Goal: Use online tool/utility: Utilize a website feature to perform a specific function

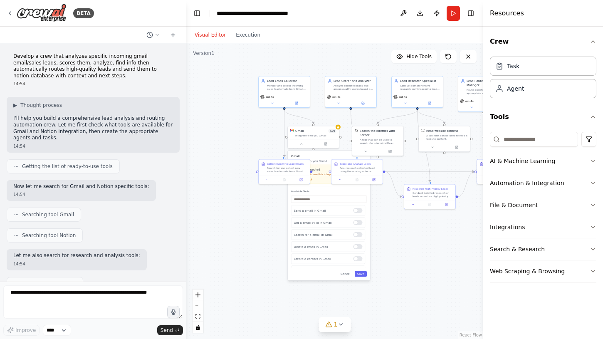
scroll to position [779, 0]
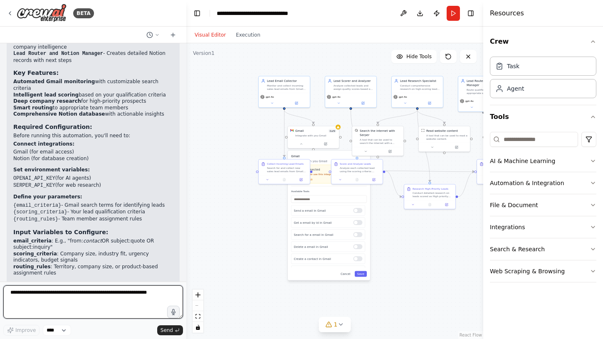
click at [90, 296] on textarea at bounding box center [93, 301] width 180 height 33
type textarea "**********"
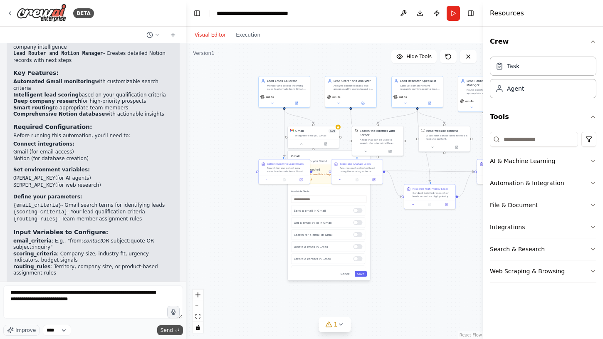
click at [167, 329] on span "Send" at bounding box center [167, 330] width 12 height 7
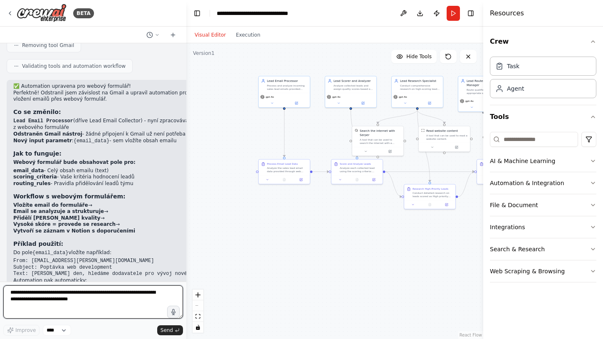
scroll to position [0, 0]
click at [286, 86] on div "Process and analyze incoming sales lead emails provided through web form input …" at bounding box center [287, 86] width 40 height 7
click at [272, 102] on icon at bounding box center [272, 102] width 2 height 1
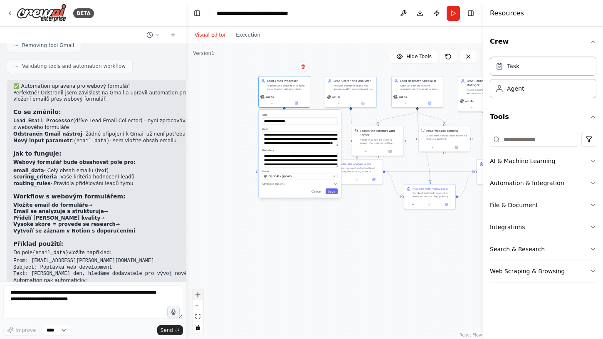
click at [200, 295] on icon "zoom in" at bounding box center [198, 294] width 5 height 5
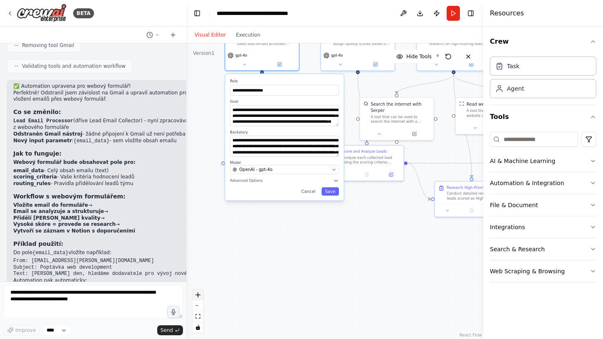
click at [200, 295] on icon "zoom in" at bounding box center [198, 294] width 5 height 5
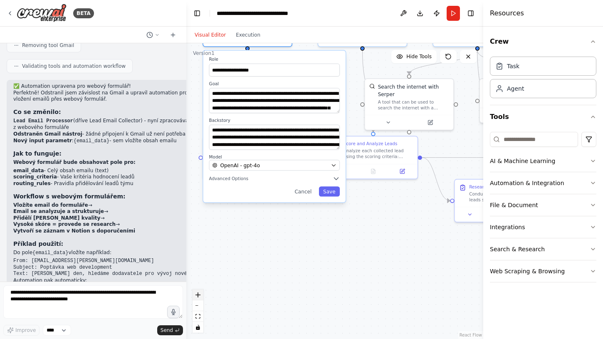
click at [200, 295] on icon "zoom in" at bounding box center [198, 294] width 5 height 5
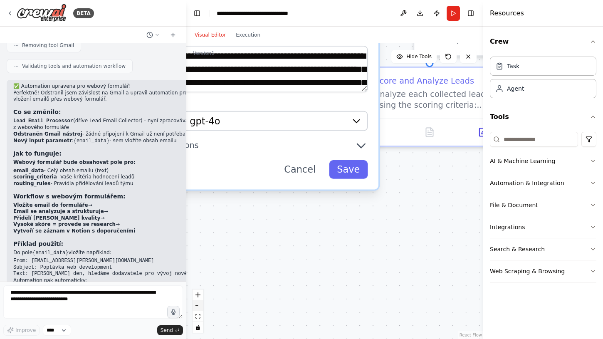
click at [200, 305] on icon "zoom out" at bounding box center [198, 305] width 5 height 1
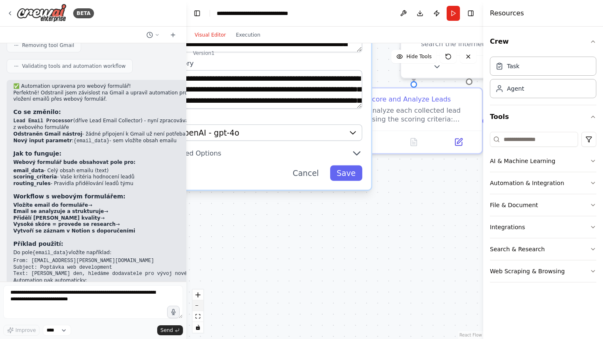
click at [200, 305] on icon "zoom out" at bounding box center [198, 305] width 5 height 1
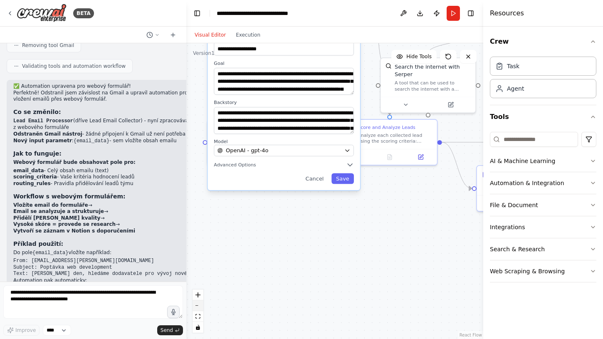
click at [200, 305] on icon "zoom out" at bounding box center [198, 305] width 5 height 1
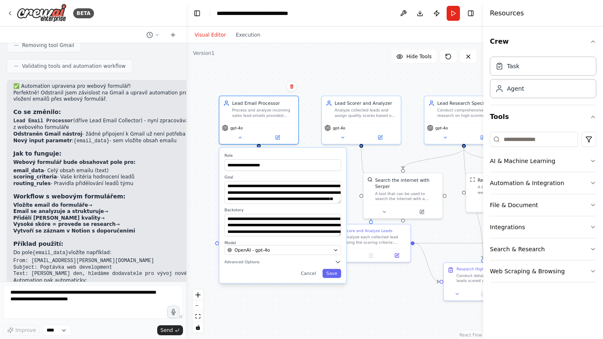
drag, startPoint x: 314, startPoint y: 240, endPoint x: 304, endPoint y: 333, distance: 93.3
click at [304, 333] on div "**********" at bounding box center [334, 191] width 297 height 296
click at [327, 68] on div "**********" at bounding box center [334, 191] width 297 height 296
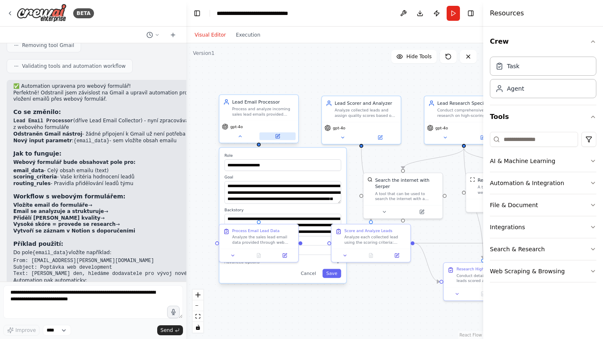
click at [277, 136] on icon at bounding box center [278, 135] width 3 height 3
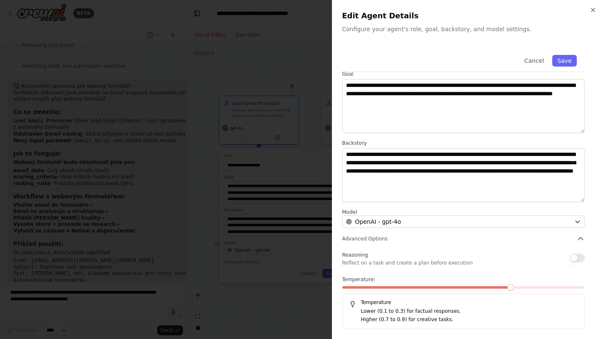
scroll to position [37, 0]
click at [591, 11] on icon "button" at bounding box center [593, 10] width 7 height 7
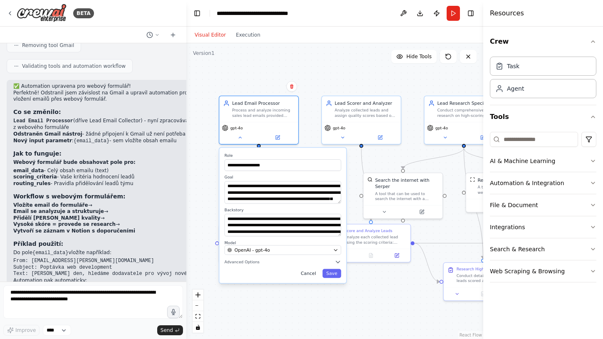
click at [312, 276] on button "Cancel" at bounding box center [308, 273] width 23 height 9
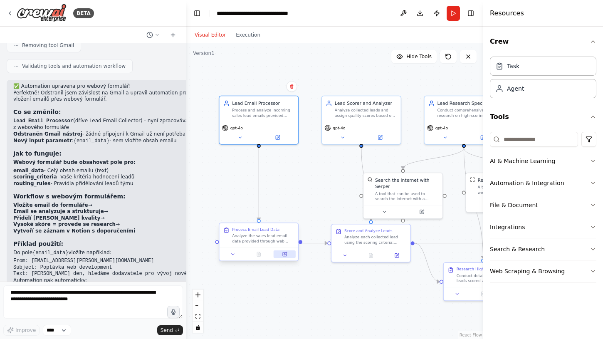
click at [285, 253] on icon at bounding box center [285, 255] width 4 height 4
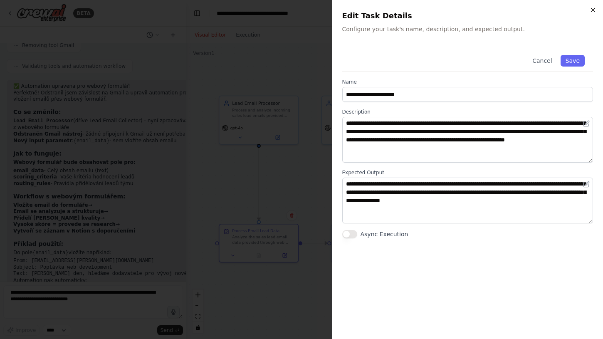
click at [594, 12] on icon "button" at bounding box center [593, 10] width 7 height 7
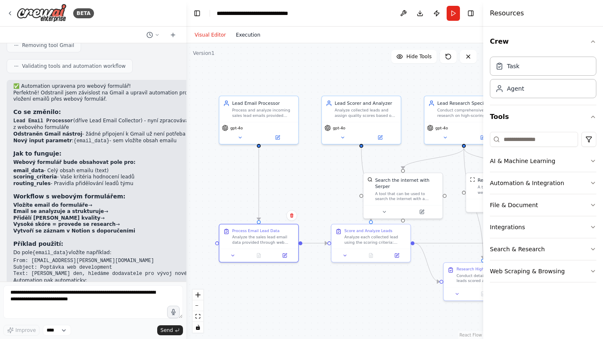
click at [246, 33] on button "Execution" at bounding box center [248, 35] width 35 height 10
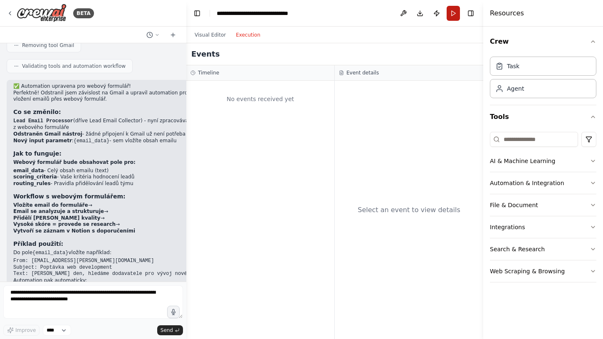
click at [454, 14] on button "Run" at bounding box center [453, 13] width 13 height 15
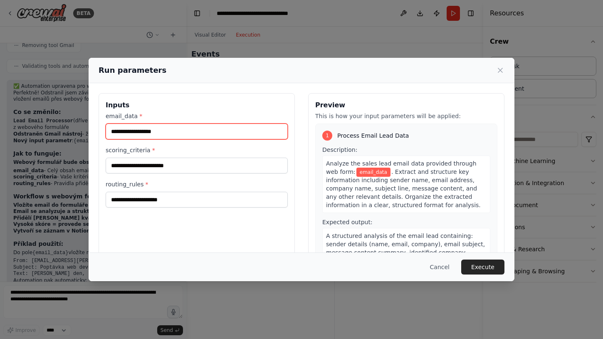
click at [194, 136] on input "email_data *" at bounding box center [197, 132] width 182 height 16
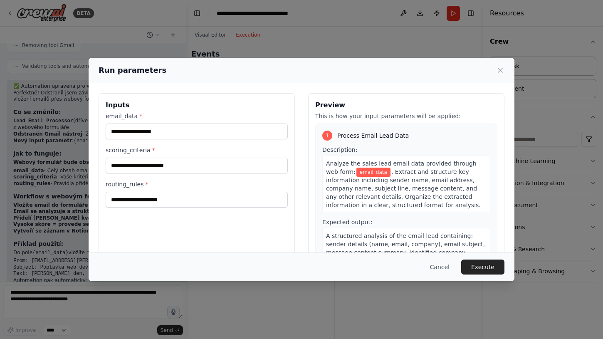
click at [210, 102] on h3 "Inputs" at bounding box center [197, 105] width 182 height 10
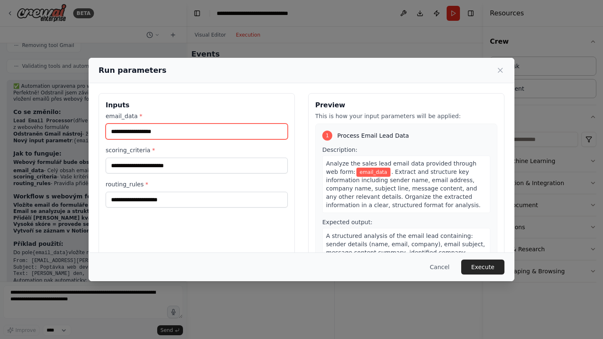
click at [185, 136] on input "email_data *" at bounding box center [197, 132] width 182 height 16
paste input "**********"
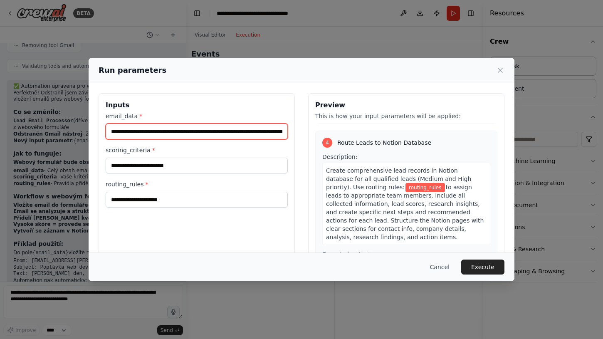
scroll to position [577, 0]
type input "**********"
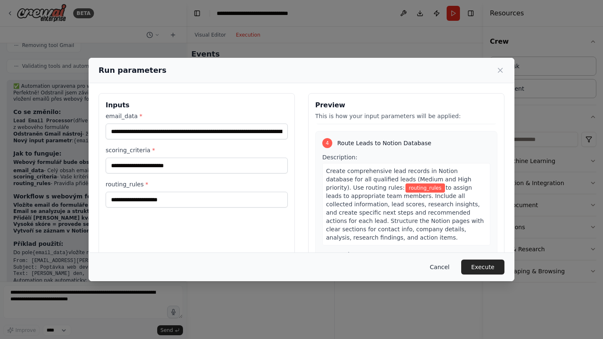
click at [444, 265] on button "Cancel" at bounding box center [439, 267] width 33 height 15
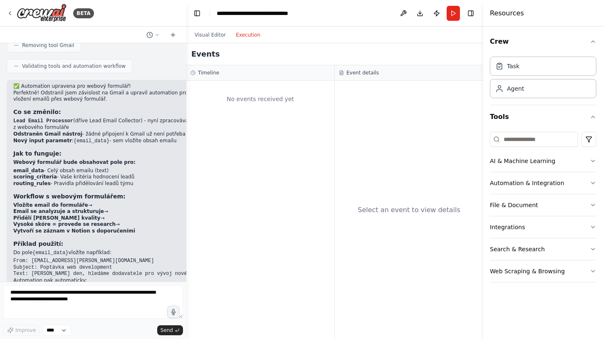
drag, startPoint x: 129, startPoint y: 131, endPoint x: 10, endPoint y: 125, distance: 118.3
click at [10, 125] on div "✅ Automation upravena pro webový formulář! Perfektně! Odstranil jsem závislost …" at bounding box center [115, 207] width 217 height 254
copy ul "scoring_criteria - Vaše kritéria hodnocení leadů routing_rules - Pravidla přidě…"
click at [45, 302] on textarea "**********" at bounding box center [93, 301] width 180 height 33
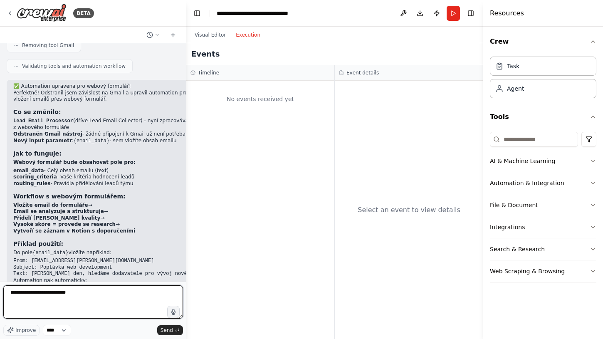
paste textarea "**********"
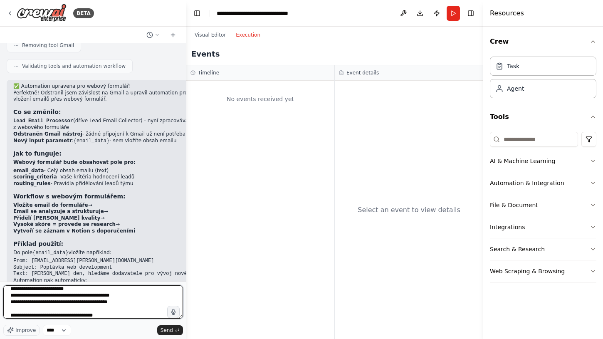
type textarea "**********"
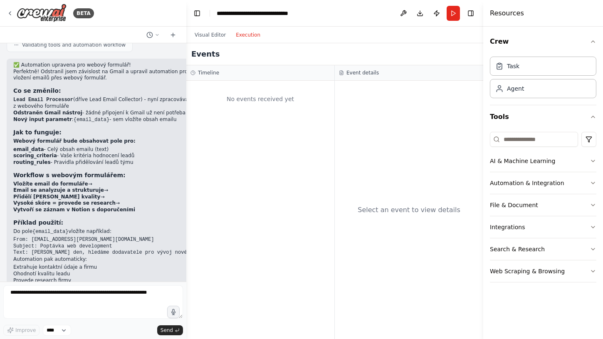
scroll to position [1309, 0]
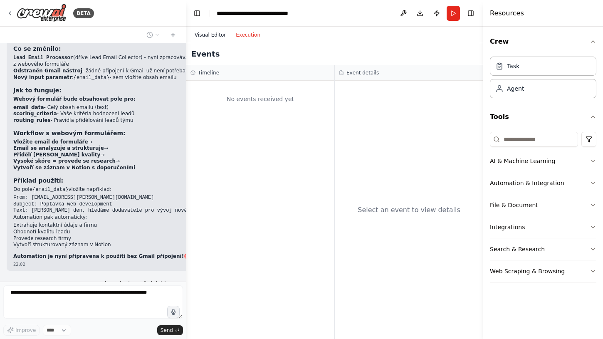
click at [208, 34] on button "Visual Editor" at bounding box center [210, 35] width 41 height 10
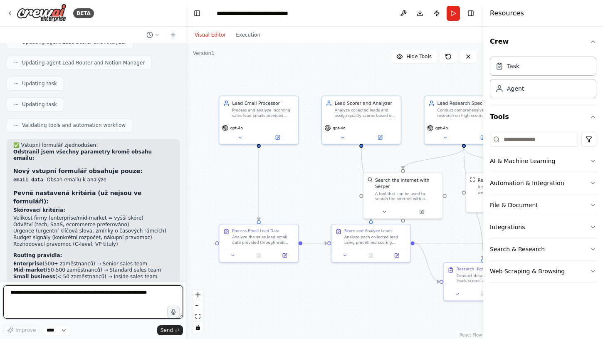
scroll to position [1690, 0]
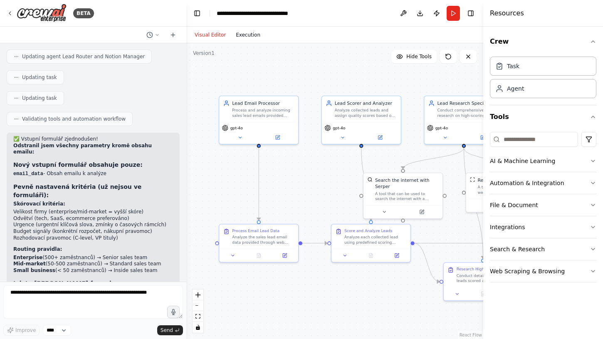
click at [245, 36] on button "Execution" at bounding box center [248, 35] width 35 height 10
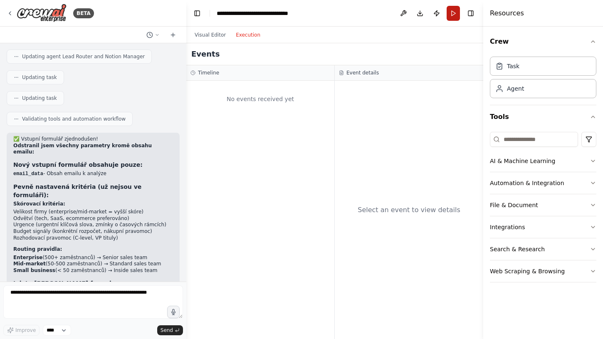
click at [455, 12] on button "Run" at bounding box center [453, 13] width 13 height 15
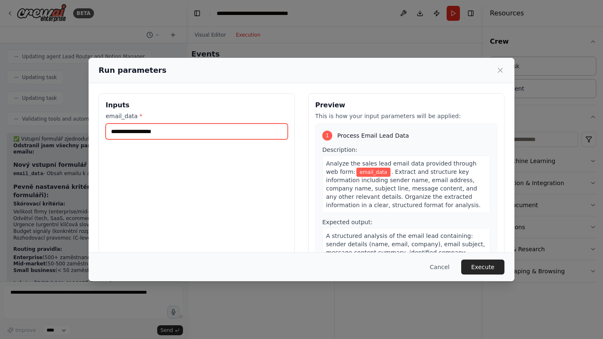
click at [154, 131] on input "email_data *" at bounding box center [197, 132] width 182 height 16
paste input "**********"
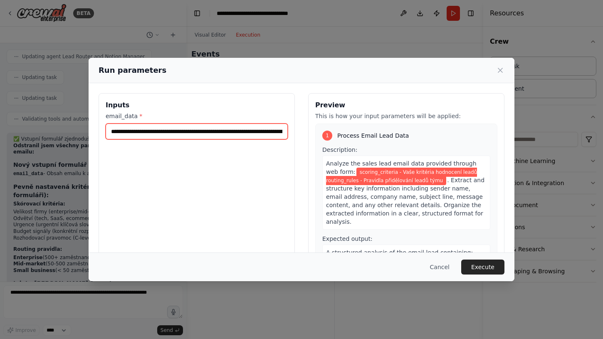
paste input "**********"
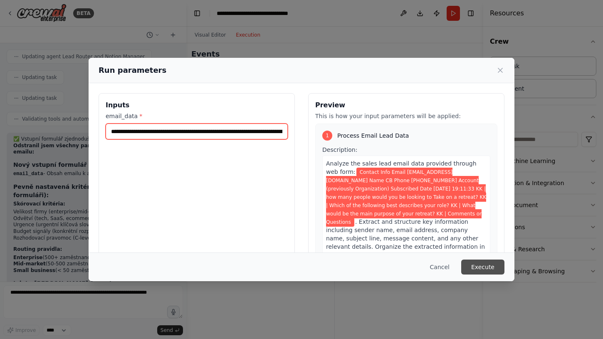
type input "**********"
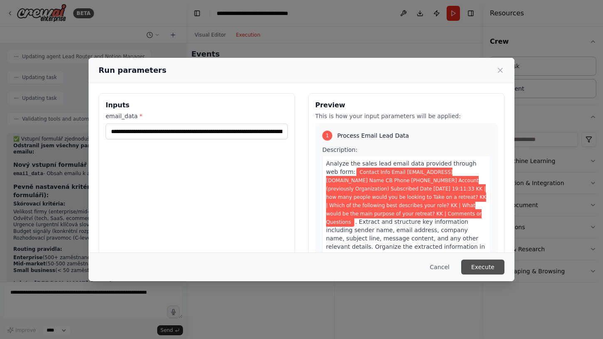
click at [492, 268] on button "Execute" at bounding box center [482, 267] width 43 height 15
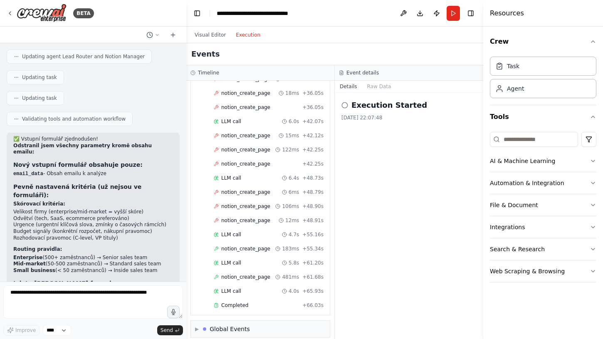
scroll to position [777, 0]
click at [240, 274] on span "notion_create_page" at bounding box center [245, 277] width 49 height 7
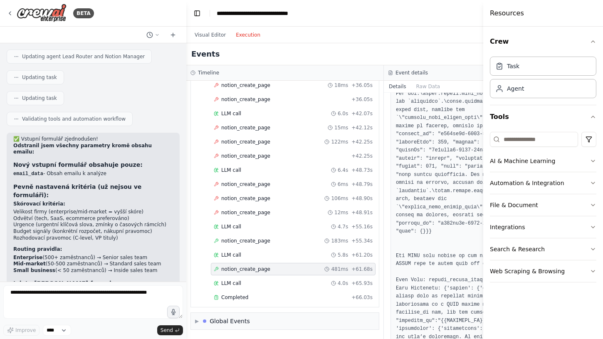
scroll to position [0, 0]
click at [594, 42] on icon "button" at bounding box center [593, 41] width 7 height 7
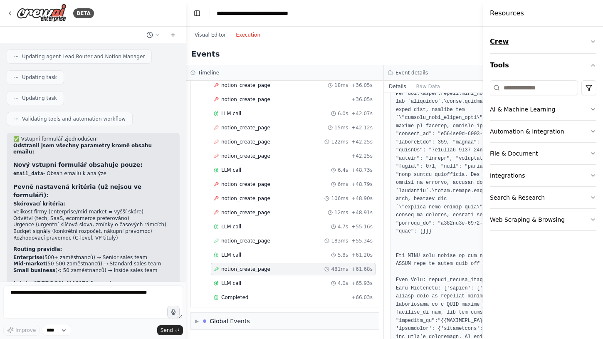
click at [594, 42] on icon "button" at bounding box center [593, 41] width 7 height 7
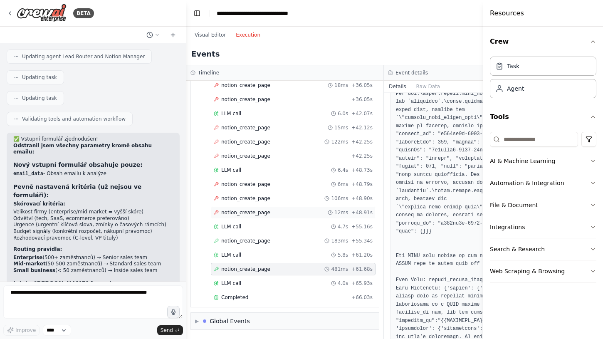
click at [241, 211] on span "notion_create_page" at bounding box center [245, 212] width 49 height 7
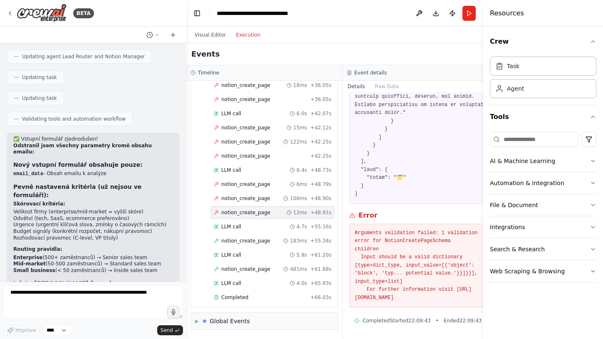
scroll to position [777, 0]
click at [240, 269] on span "notion_create_page" at bounding box center [245, 269] width 49 height 7
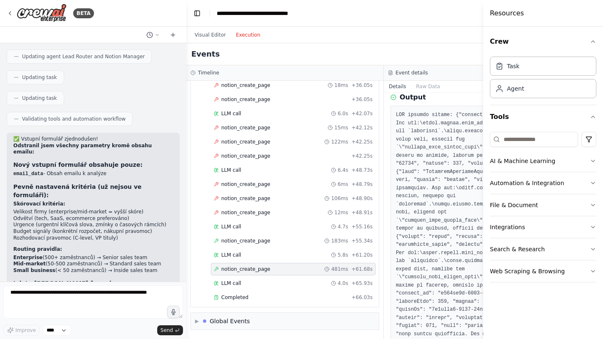
scroll to position [0, 0]
click at [197, 10] on button "Toggle Left Sidebar" at bounding box center [197, 13] width 12 height 12
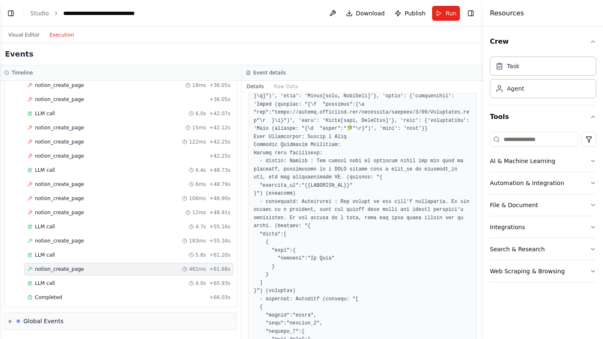
scroll to position [1043, 0]
click at [273, 76] on h3 "Event details" at bounding box center [269, 72] width 32 height 7
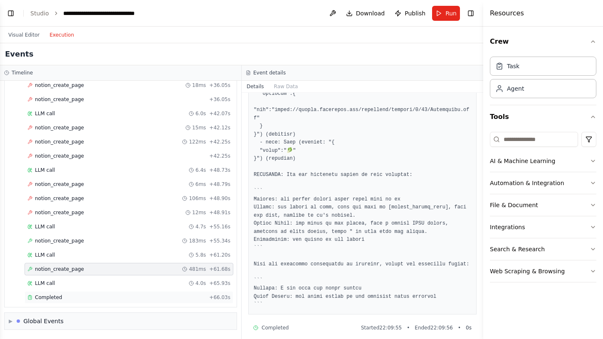
scroll to position [1385, 0]
click at [11, 321] on span "▶" at bounding box center [11, 321] width 4 height 7
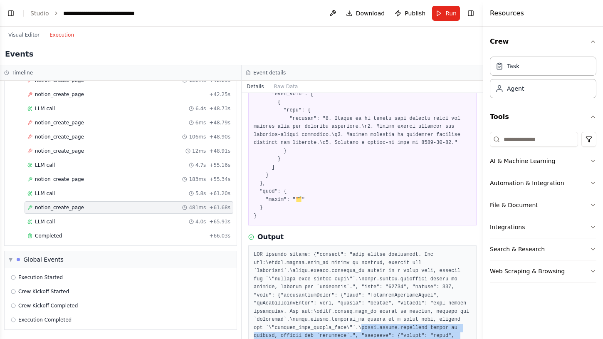
scroll to position [530, 0]
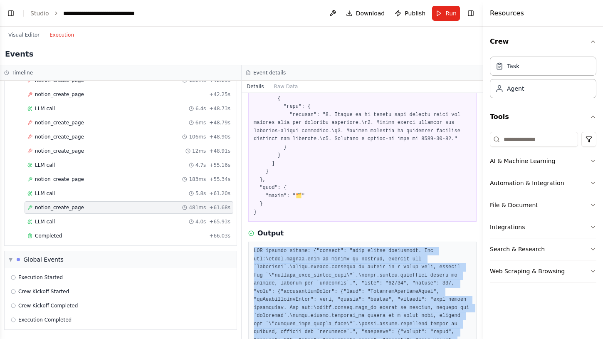
drag, startPoint x: 432, startPoint y: 298, endPoint x: 253, endPoint y: 236, distance: 190.0
copy pre "API request failed: {"message": "body failed validation. Fix one:\[DOMAIN_NAME]…"
click at [335, 13] on button at bounding box center [332, 13] width 13 height 15
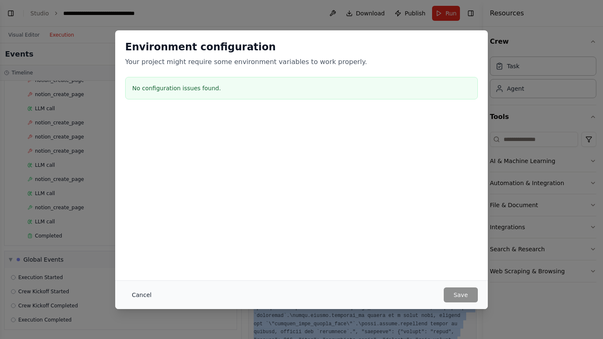
click at [143, 290] on button "Cancel" at bounding box center [141, 294] width 33 height 15
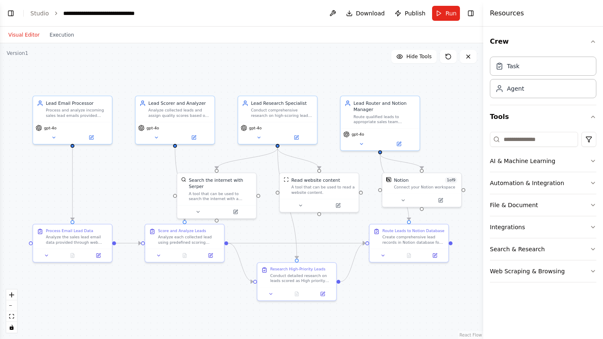
click at [27, 37] on button "Visual Editor" at bounding box center [23, 35] width 41 height 10
click at [470, 13] on button "Toggle Right Sidebar" at bounding box center [471, 13] width 12 height 12
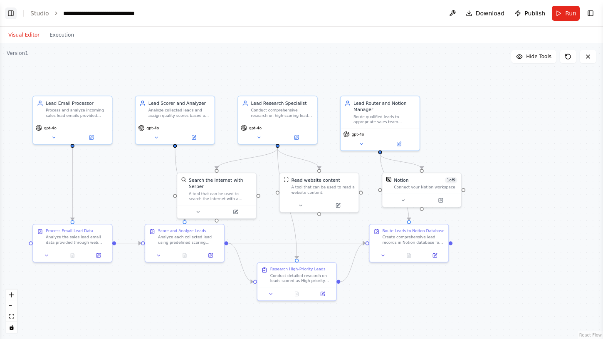
click at [12, 12] on button "Toggle Left Sidebar" at bounding box center [11, 13] width 12 height 12
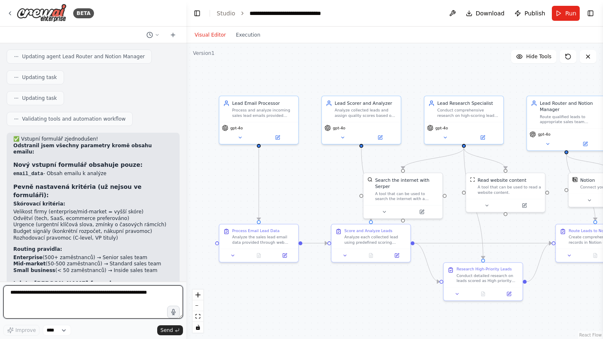
click at [39, 297] on textarea at bounding box center [93, 301] width 180 height 33
paste textarea "**********"
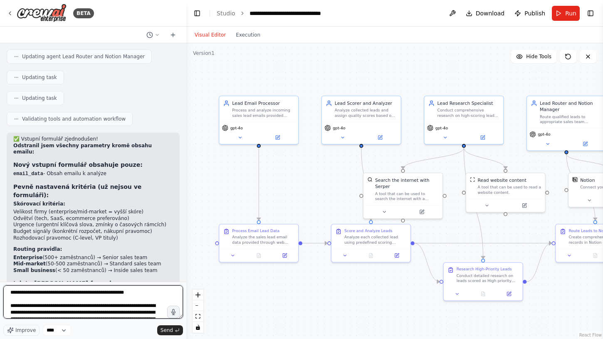
scroll to position [800, 0]
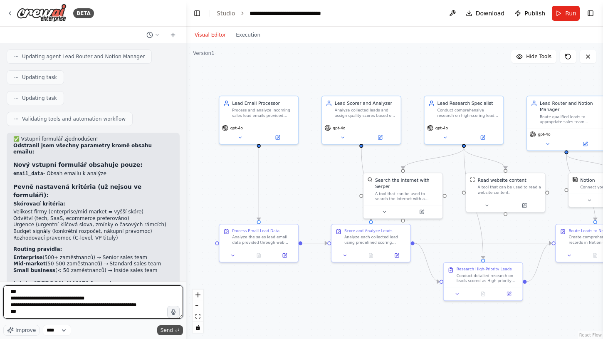
type textarea "**********"
click at [166, 330] on span "Send" at bounding box center [167, 330] width 12 height 7
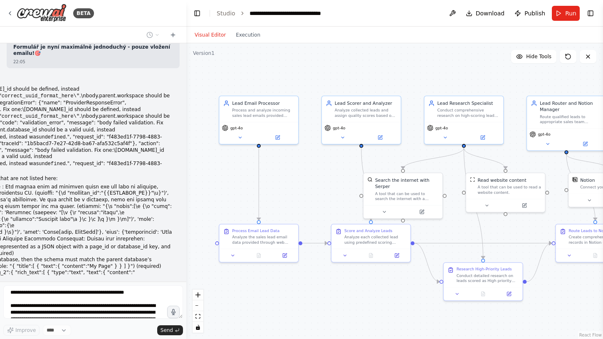
scroll to position [1985, 0]
click at [594, 192] on div at bounding box center [609, 198] width 79 height 13
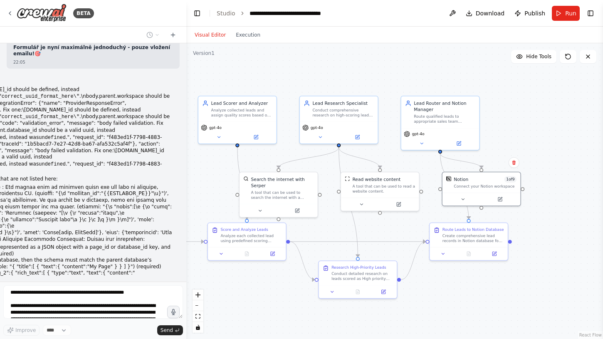
drag, startPoint x: 478, startPoint y: 76, endPoint x: 350, endPoint y: 76, distance: 127.7
click at [350, 76] on div ".deletable-edge-delete-btn { width: 20px; height: 20px; border: 0px solid #ffff…" at bounding box center [394, 191] width 417 height 296
click at [499, 201] on button at bounding box center [500, 197] width 36 height 7
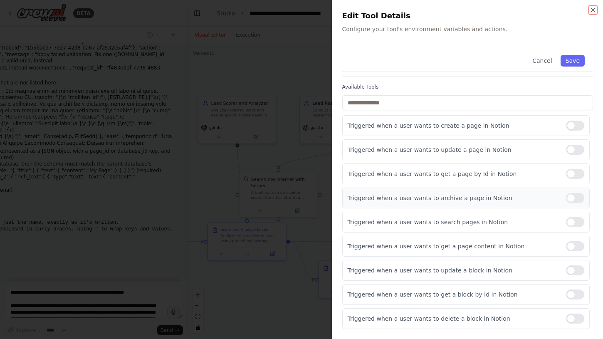
scroll to position [2102, 0]
click at [125, 157] on div at bounding box center [301, 169] width 603 height 339
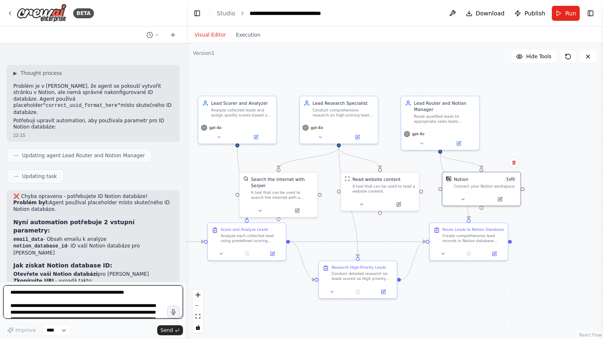
scroll to position [0, 0]
click at [507, 197] on button at bounding box center [500, 197] width 36 height 7
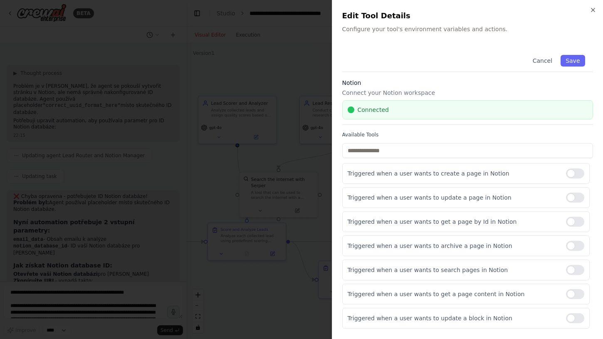
scroll to position [47, 0]
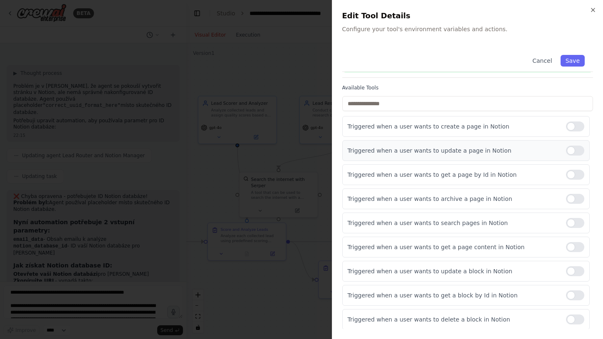
click at [577, 151] on div at bounding box center [575, 151] width 18 height 10
click at [577, 172] on div at bounding box center [575, 175] width 18 height 10
click at [574, 203] on div at bounding box center [575, 199] width 18 height 10
click at [574, 226] on div at bounding box center [575, 223] width 18 height 10
click at [574, 242] on div at bounding box center [575, 247] width 18 height 10
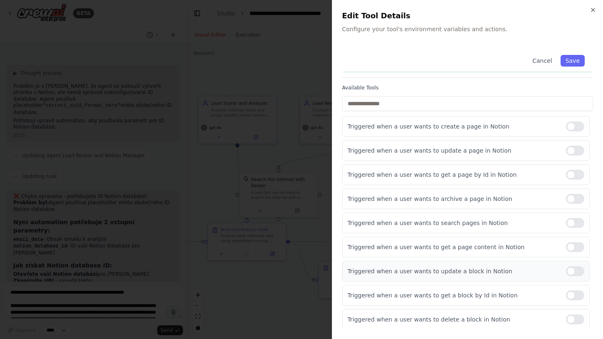
click at [575, 269] on div at bounding box center [575, 271] width 18 height 10
click at [575, 293] on div at bounding box center [575, 295] width 18 height 10
click at [574, 323] on div at bounding box center [575, 319] width 18 height 10
click at [571, 57] on button "Save" at bounding box center [573, 61] width 24 height 12
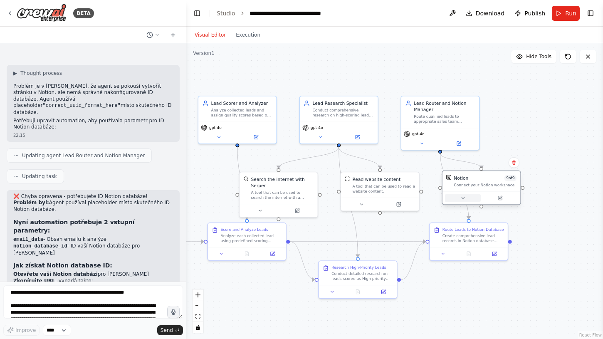
click at [464, 198] on icon at bounding box center [462, 198] width 5 height 5
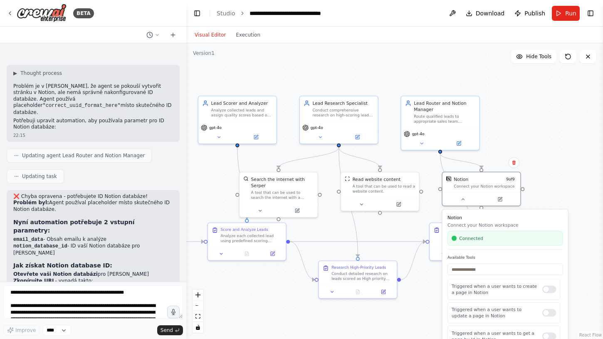
click at [137, 285] on form "Improve **** Send" at bounding box center [93, 310] width 186 height 57
click at [116, 298] on textarea at bounding box center [93, 301] width 180 height 33
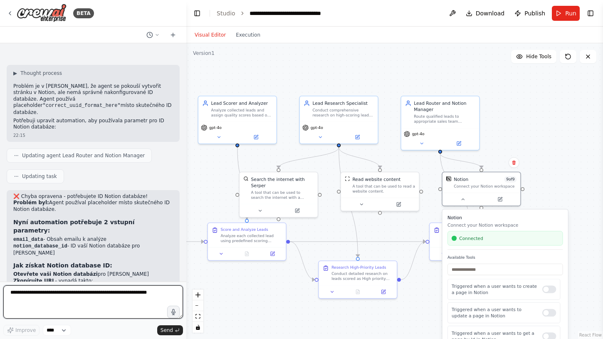
type textarea "*"
type textarea "**********"
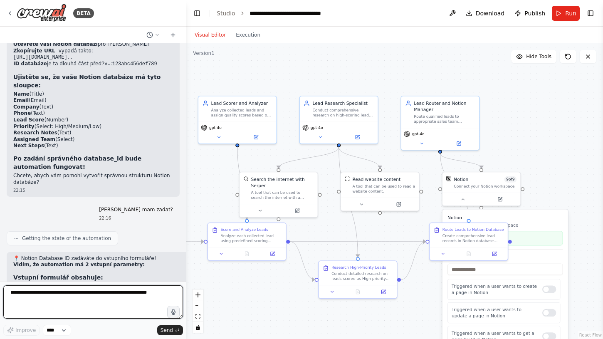
scroll to position [0, 0]
click at [248, 33] on button "Execution" at bounding box center [248, 35] width 35 height 10
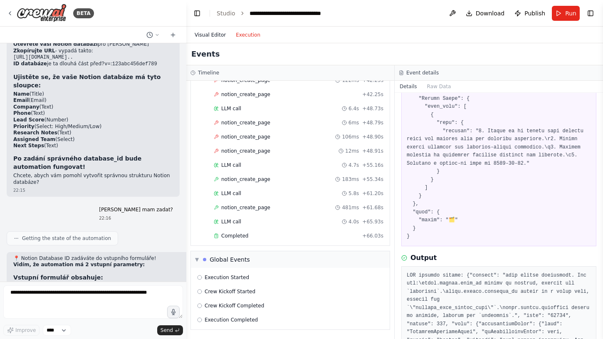
click at [213, 35] on button "Visual Editor" at bounding box center [210, 35] width 41 height 10
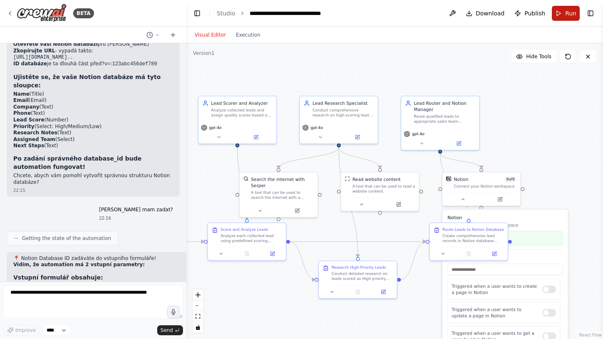
click at [568, 12] on span "Run" at bounding box center [570, 13] width 11 height 8
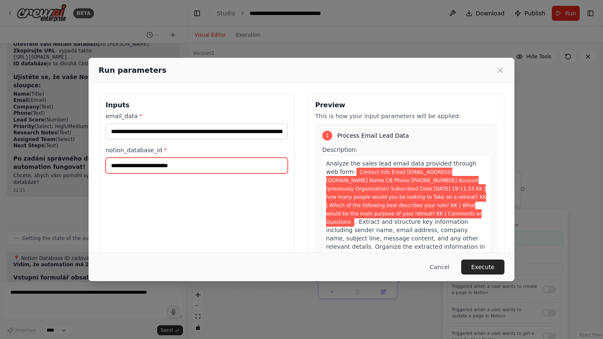
click at [164, 167] on input "notion_database_id *" at bounding box center [197, 166] width 182 height 16
paste input "**********"
type input "**********"
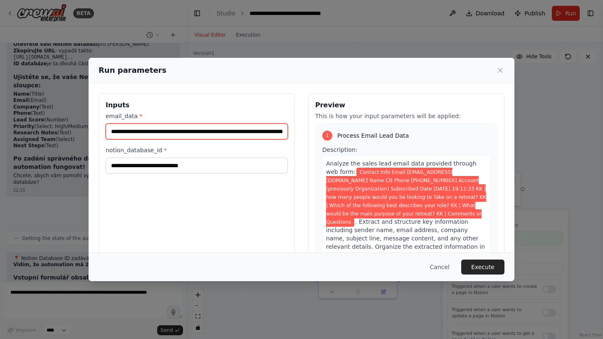
click at [179, 134] on input "**********" at bounding box center [197, 132] width 182 height 16
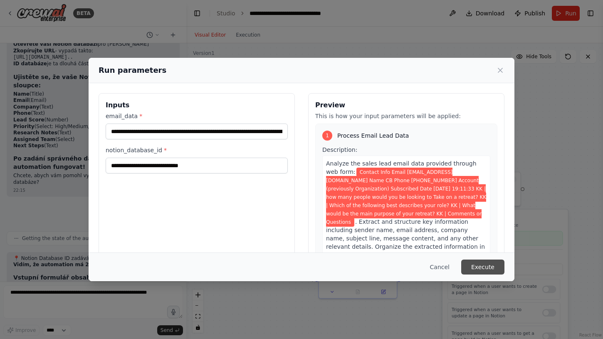
click at [486, 267] on button "Execute" at bounding box center [482, 267] width 43 height 15
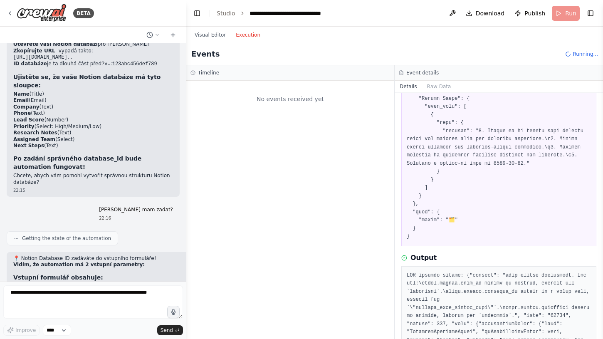
click at [249, 33] on button "Execution" at bounding box center [248, 35] width 35 height 10
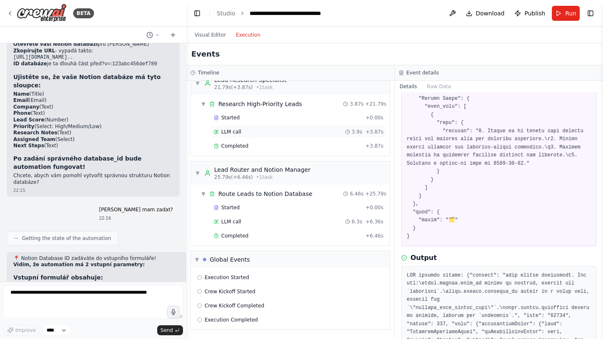
scroll to position [193, 0]
click at [236, 204] on div "Started + 0.00s" at bounding box center [299, 207] width 176 height 12
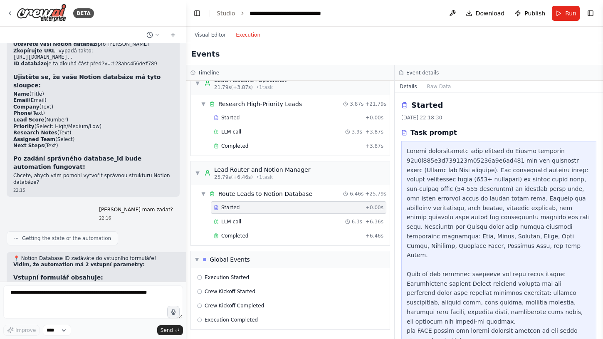
click at [234, 215] on div "Started + 0.00s LLM call 6.3s + 6.36s Completed + 6.46s" at bounding box center [294, 222] width 192 height 42
click at [234, 221] on span "LLM call" at bounding box center [231, 221] width 20 height 7
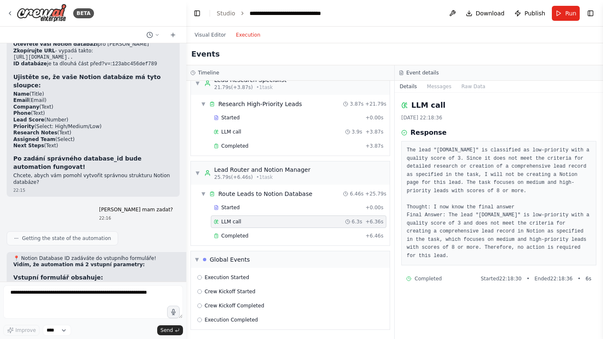
scroll to position [0, 0]
drag, startPoint x: 518, startPoint y: 260, endPoint x: 405, endPoint y: 148, distance: 159.4
click at [405, 148] on div "The lead "[DOMAIN_NAME]" is classified as low-priority with a quality score of …" at bounding box center [498, 203] width 195 height 124
copy pre "The lead "[DOMAIN_NAME]" is classified as low-priority with a quality score of …"
click at [127, 292] on textarea at bounding box center [93, 301] width 180 height 33
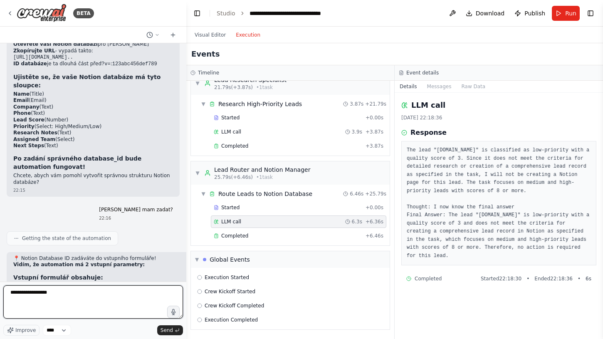
paste textarea "**********"
type textarea "**********"
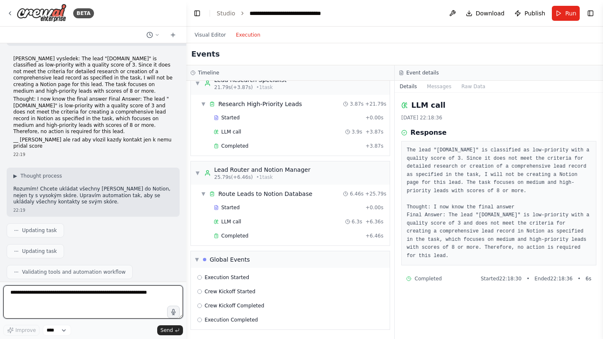
scroll to position [2931, 0]
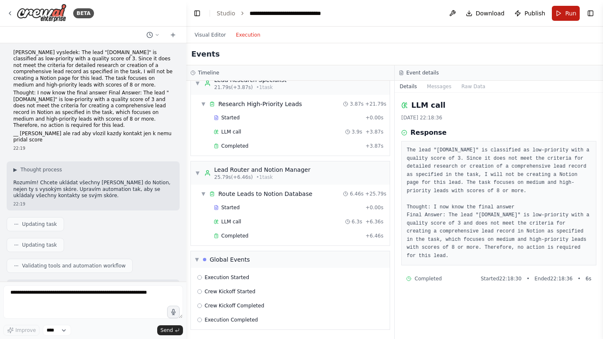
click at [562, 17] on button "Run" at bounding box center [566, 13] width 28 height 15
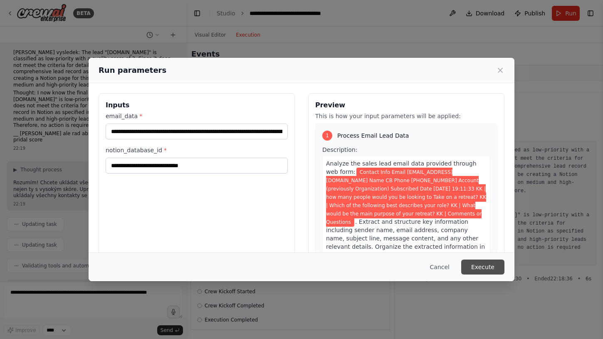
click at [479, 267] on button "Execute" at bounding box center [482, 267] width 43 height 15
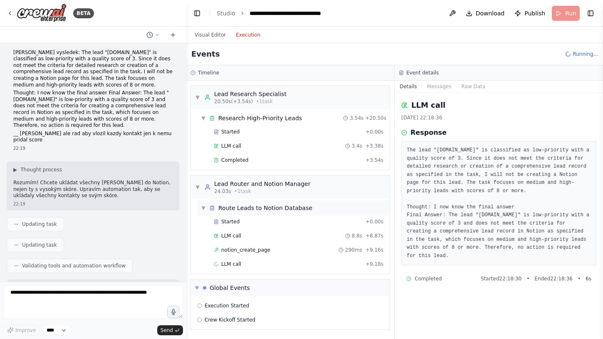
scroll to position [179, 0]
click at [240, 253] on span "notion_create_page" at bounding box center [245, 250] width 49 height 7
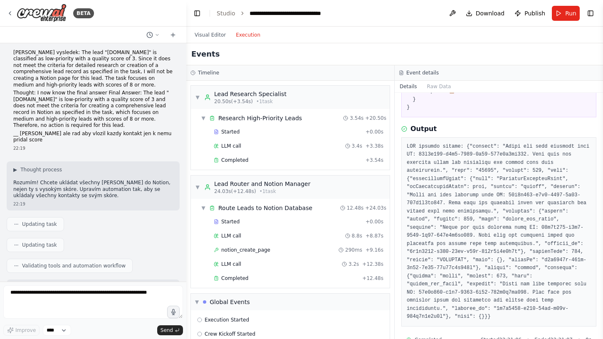
scroll to position [0, 0]
click at [70, 297] on textarea at bounding box center [93, 301] width 180 height 33
paste textarea "**********"
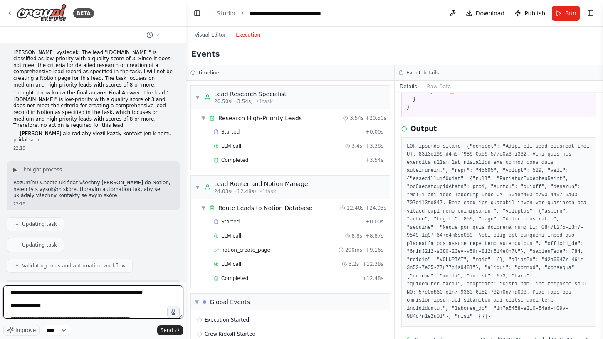
scroll to position [0, 0]
click at [32, 300] on textarea "**********" at bounding box center [93, 301] width 180 height 33
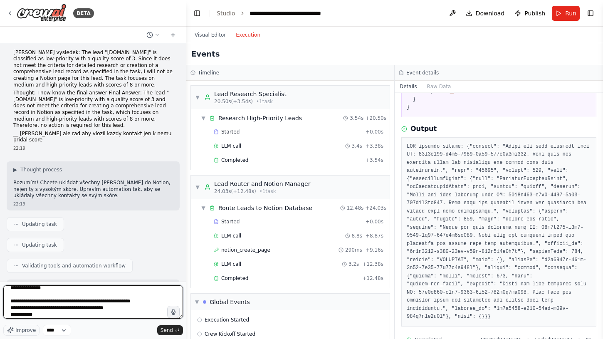
scroll to position [30, 0]
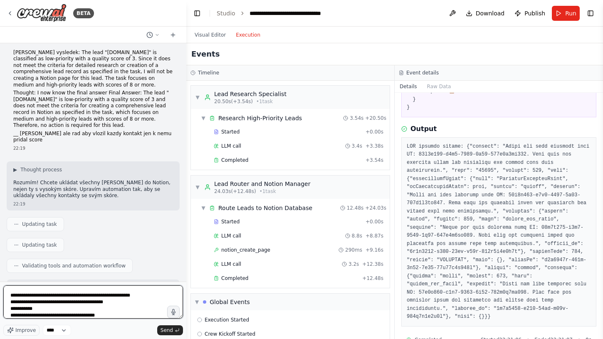
click at [78, 300] on textarea "**********" at bounding box center [93, 301] width 180 height 33
type textarea "**********"
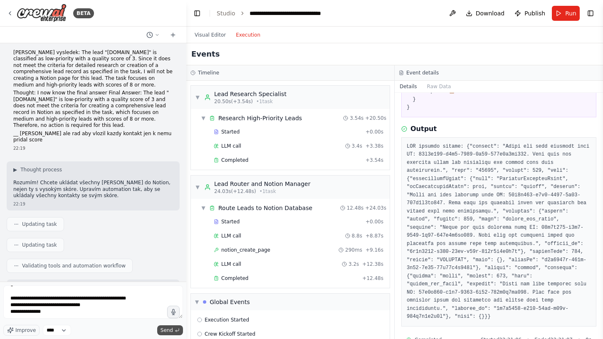
click at [171, 330] on span "Send" at bounding box center [167, 330] width 12 height 7
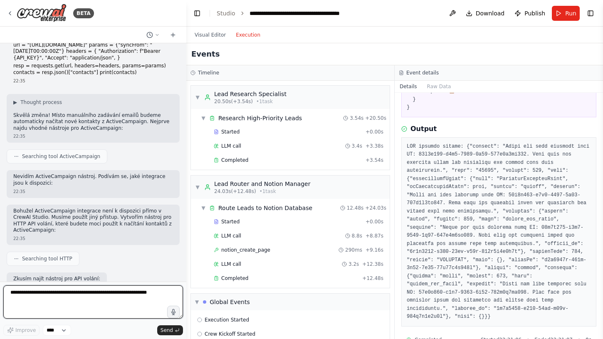
scroll to position [3684, 0]
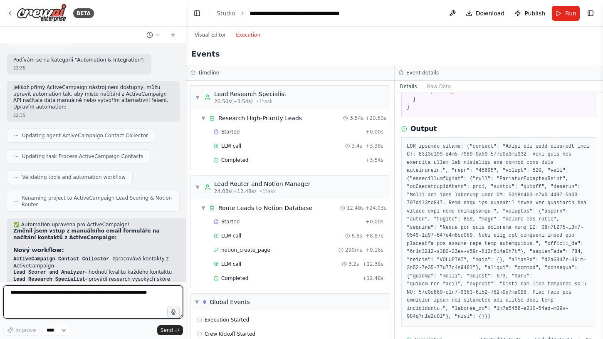
click at [58, 295] on textarea at bounding box center [93, 301] width 180 height 33
type textarea "**********"
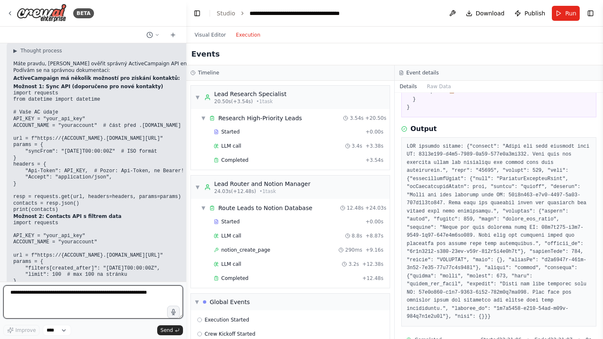
scroll to position [4207, 0]
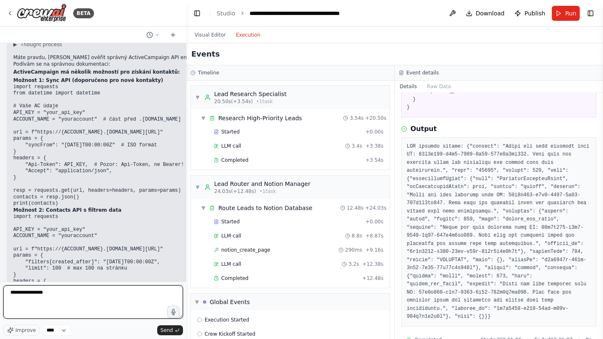
paste textarea "**********"
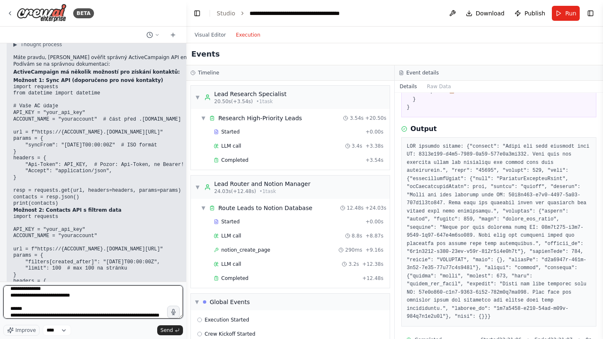
scroll to position [14, 0]
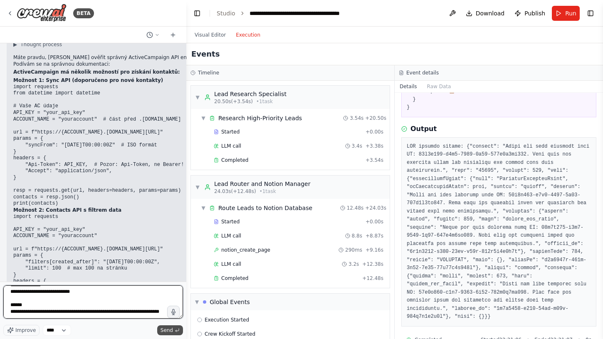
type textarea "**********"
click at [170, 329] on span "Send" at bounding box center [167, 330] width 12 height 7
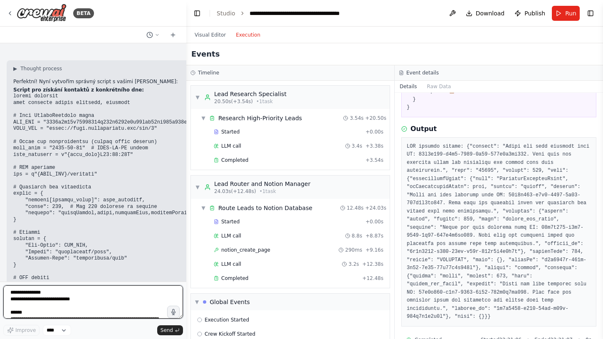
scroll to position [4734, 0]
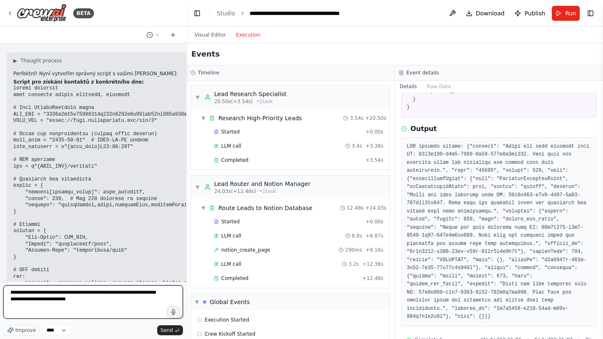
type textarea "**********"
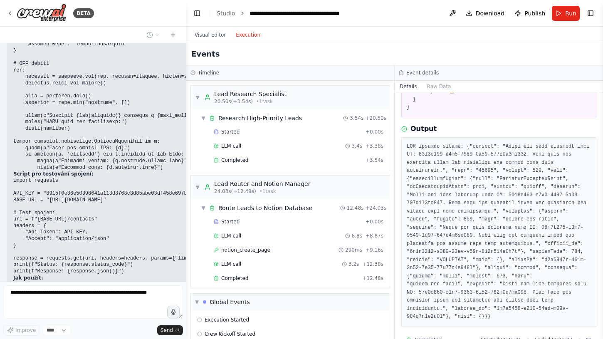
scroll to position [4961, 0]
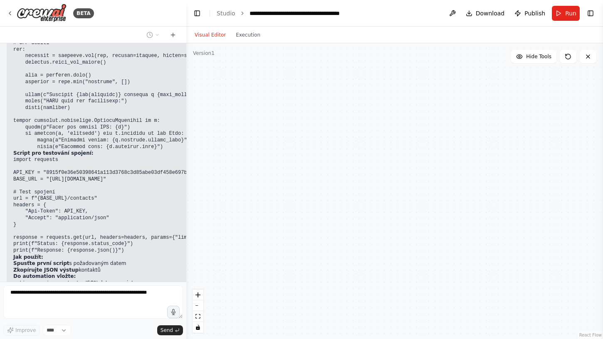
click at [213, 32] on button "Visual Editor" at bounding box center [210, 35] width 41 height 10
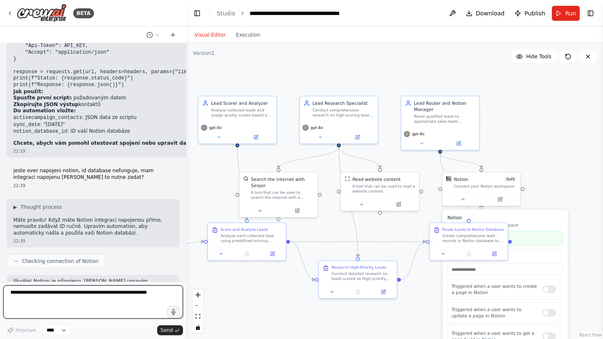
scroll to position [5135, 0]
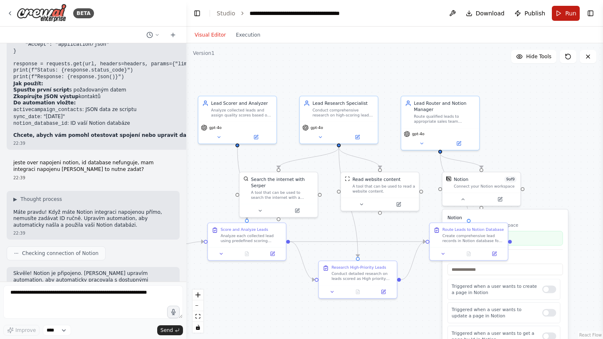
click at [562, 10] on button "Run" at bounding box center [566, 13] width 28 height 15
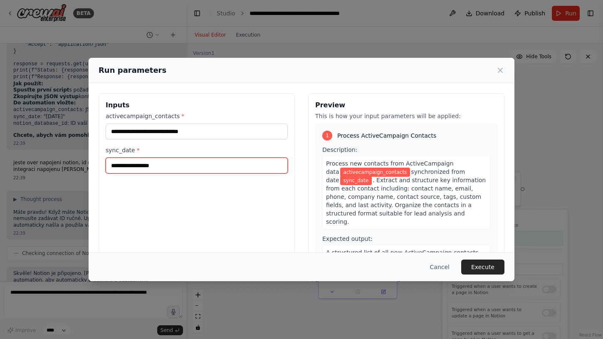
click at [244, 164] on input "sync_date *" at bounding box center [197, 166] width 182 height 16
click at [503, 72] on icon at bounding box center [500, 70] width 8 height 8
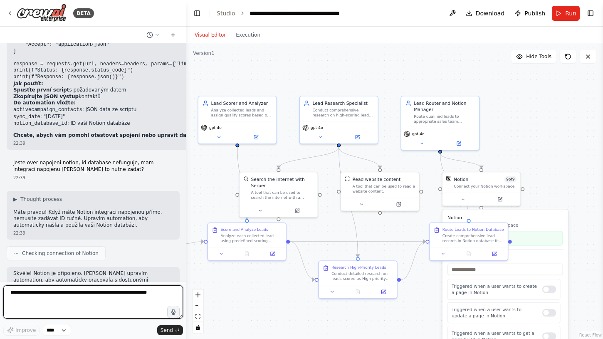
click at [103, 296] on textarea at bounding box center [93, 301] width 180 height 33
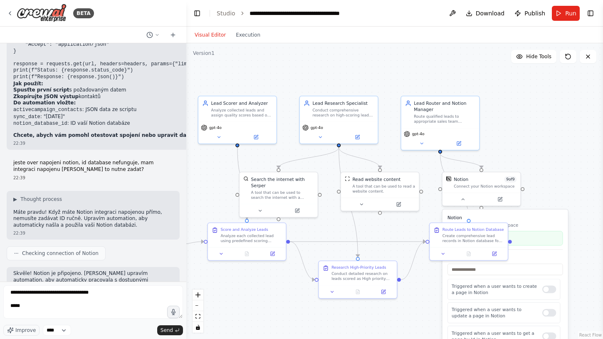
drag, startPoint x: 85, startPoint y: 158, endPoint x: 14, endPoint y: 160, distance: 70.7
copy code "activecampaign_contacts"
click at [45, 307] on textarea "**********" at bounding box center [93, 301] width 180 height 33
paste textarea "**********"
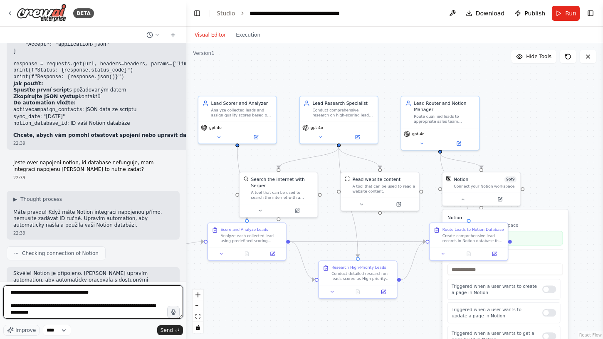
type textarea "**********"
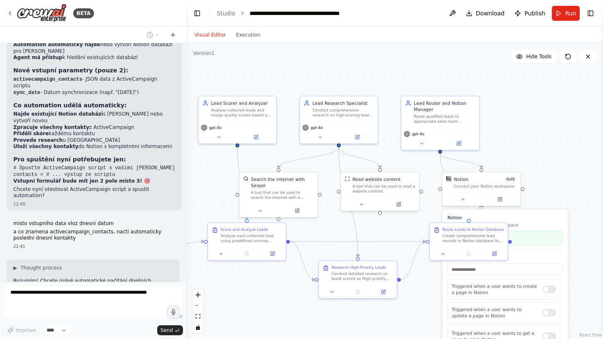
scroll to position [5508, 0]
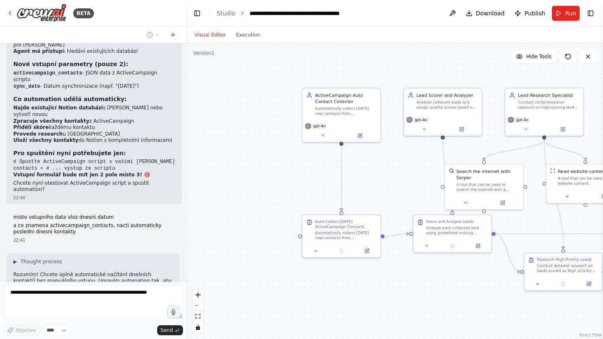
drag, startPoint x: 212, startPoint y: 180, endPoint x: 417, endPoint y: 172, distance: 205.6
click at [417, 172] on div ".deletable-edge-delete-btn { width: 20px; height: 20px; border: 0px solid #ffff…" at bounding box center [394, 191] width 417 height 296
click at [334, 99] on div "ActiveCampaign Auto Contact Collector" at bounding box center [346, 97] width 62 height 12
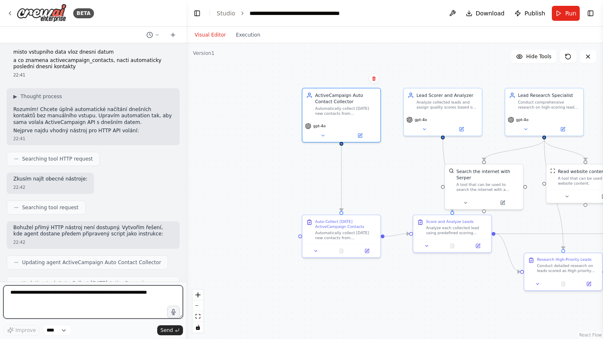
scroll to position [5681, 0]
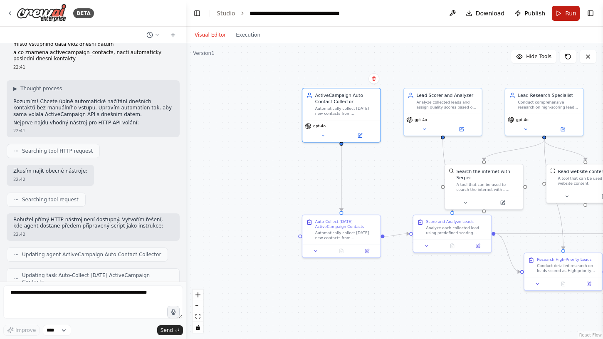
click at [567, 14] on span "Run" at bounding box center [570, 13] width 11 height 8
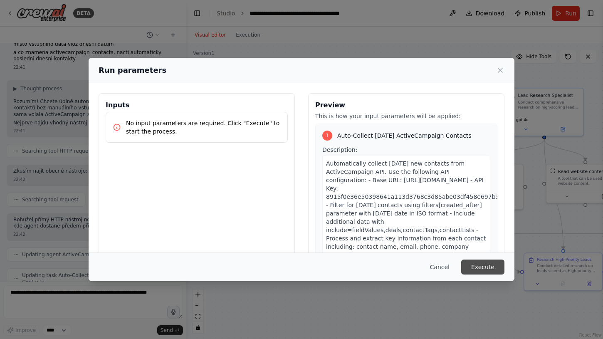
click at [482, 266] on button "Execute" at bounding box center [482, 267] width 43 height 15
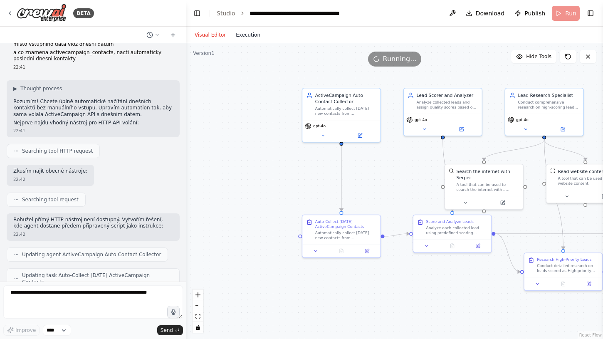
click at [249, 36] on button "Execution" at bounding box center [248, 35] width 35 height 10
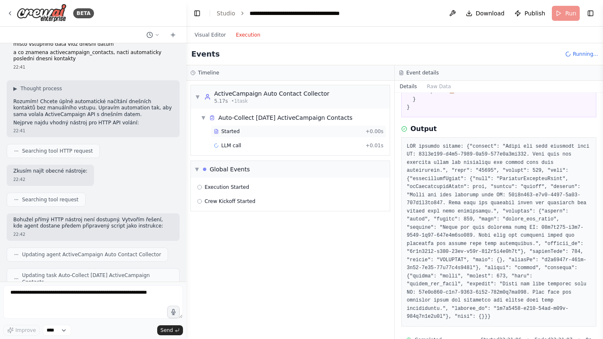
click at [237, 130] on span "Started" at bounding box center [230, 131] width 18 height 7
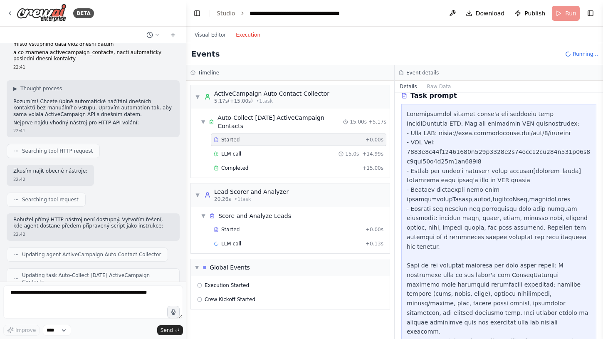
scroll to position [37, 0]
click at [253, 154] on div "LLM call 15.0s + 14.99s" at bounding box center [299, 154] width 170 height 7
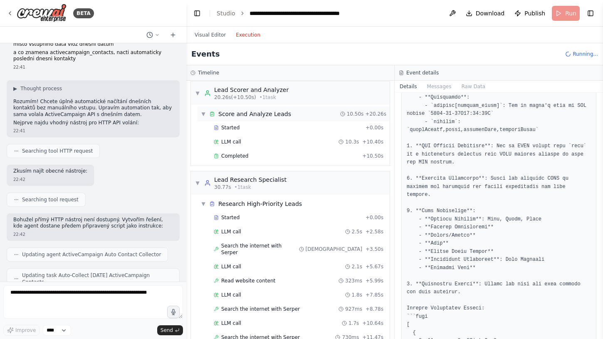
scroll to position [102, 0]
click at [239, 141] on span "LLM call" at bounding box center [231, 141] width 20 height 7
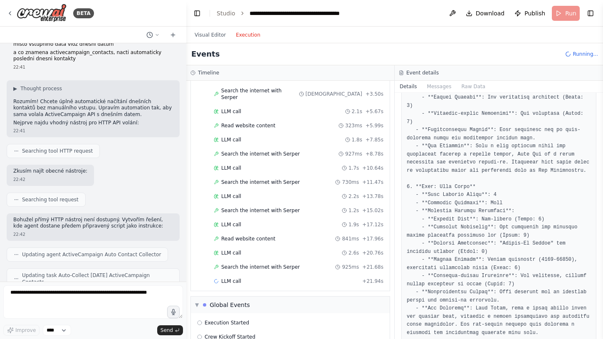
scroll to position [266, 0]
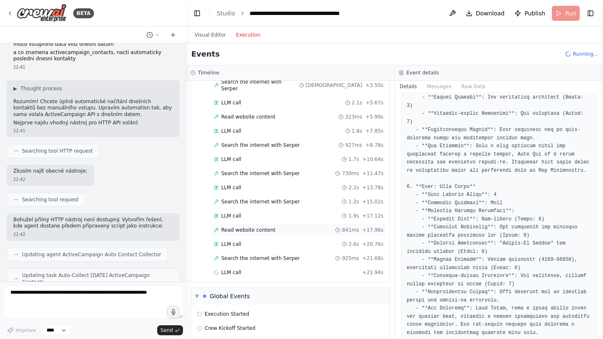
click at [248, 227] on span "Read website content" at bounding box center [248, 230] width 54 height 7
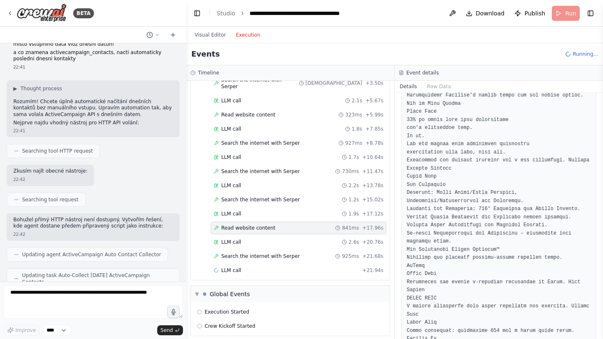
scroll to position [267, 0]
click at [261, 239] on div "LLM call 2.6s + 20.76s" at bounding box center [299, 242] width 170 height 7
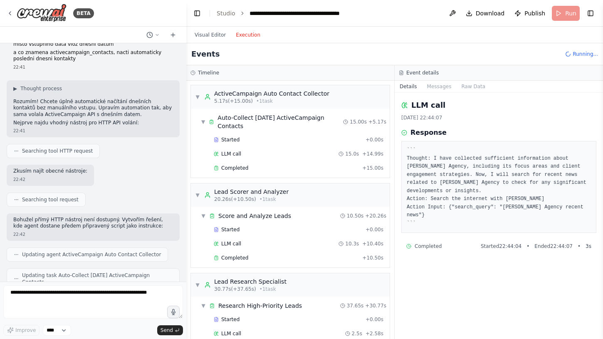
scroll to position [0, 0]
click at [238, 140] on span "Started" at bounding box center [230, 139] width 18 height 7
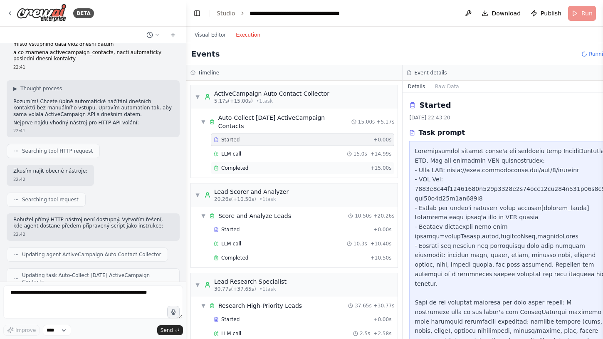
click at [235, 168] on span "Completed" at bounding box center [234, 168] width 27 height 7
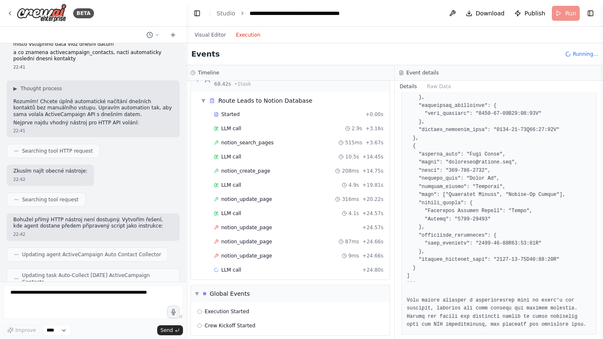
scroll to position [499, 0]
click at [258, 282] on span "notion_update_page" at bounding box center [246, 285] width 51 height 7
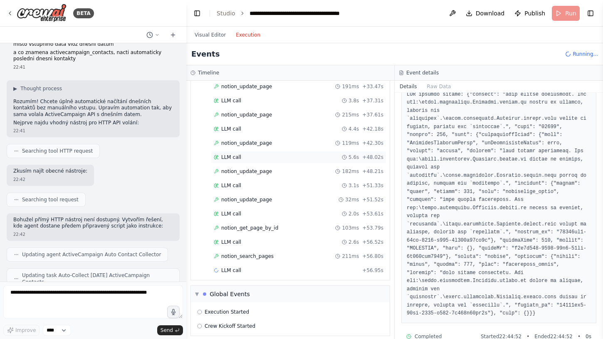
scroll to position [725, 0]
click at [249, 253] on span "notion_search_pages" at bounding box center [247, 256] width 52 height 7
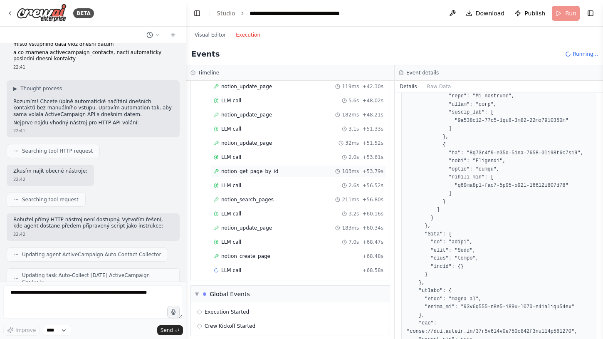
scroll to position [782, 0]
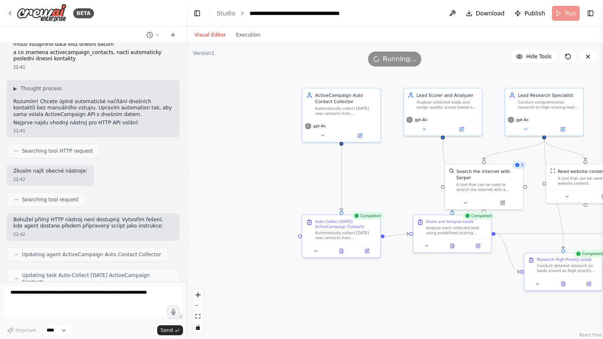
click at [210, 35] on button "Visual Editor" at bounding box center [210, 35] width 41 height 10
click at [252, 35] on button "Execution" at bounding box center [248, 35] width 35 height 10
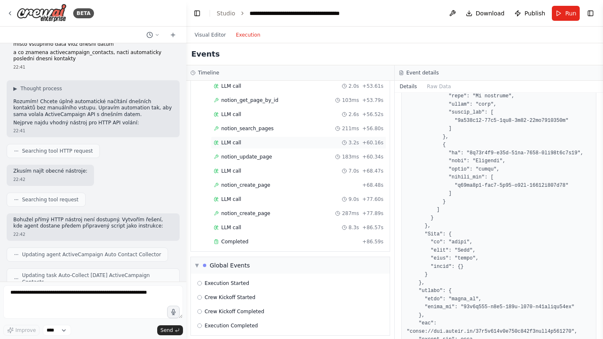
scroll to position [852, 0]
click at [240, 239] on span "Completed" at bounding box center [234, 242] width 27 height 7
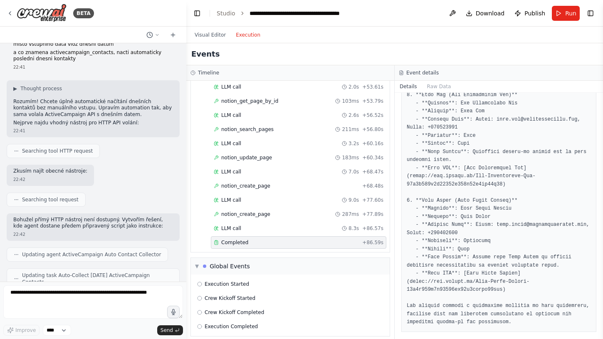
scroll to position [71, 0]
drag, startPoint x: 505, startPoint y: 284, endPoint x: 410, endPoint y: 277, distance: 95.5
click at [410, 277] on pre at bounding box center [499, 201] width 184 height 252
copy pre "[URL][DOMAIN_NAME][PERSON_NAME]"
